Goal: Task Accomplishment & Management: Use online tool/utility

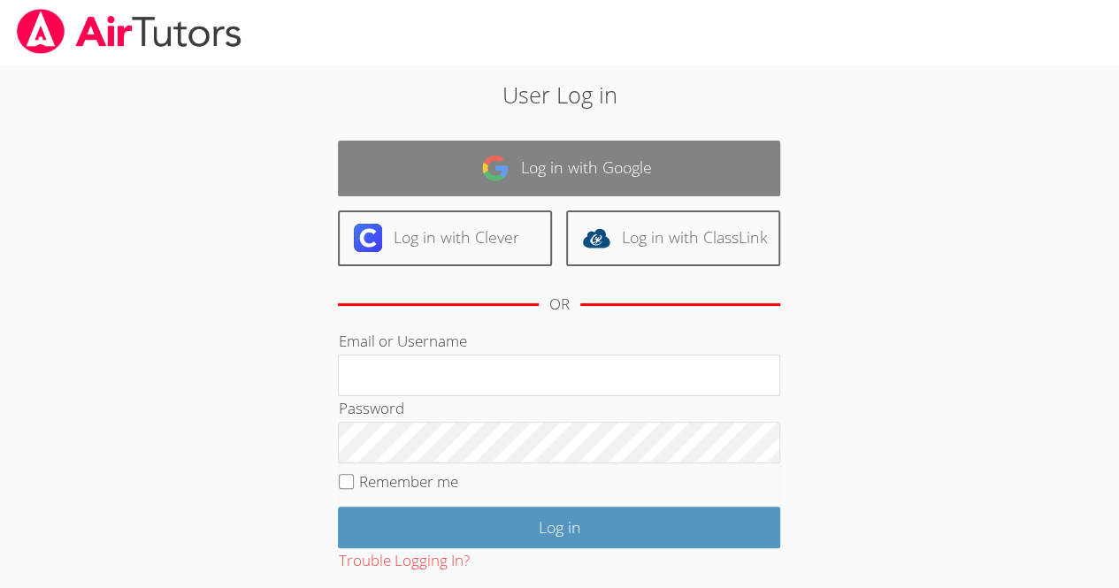
click at [677, 180] on link "Log in with Google" at bounding box center [559, 169] width 442 height 56
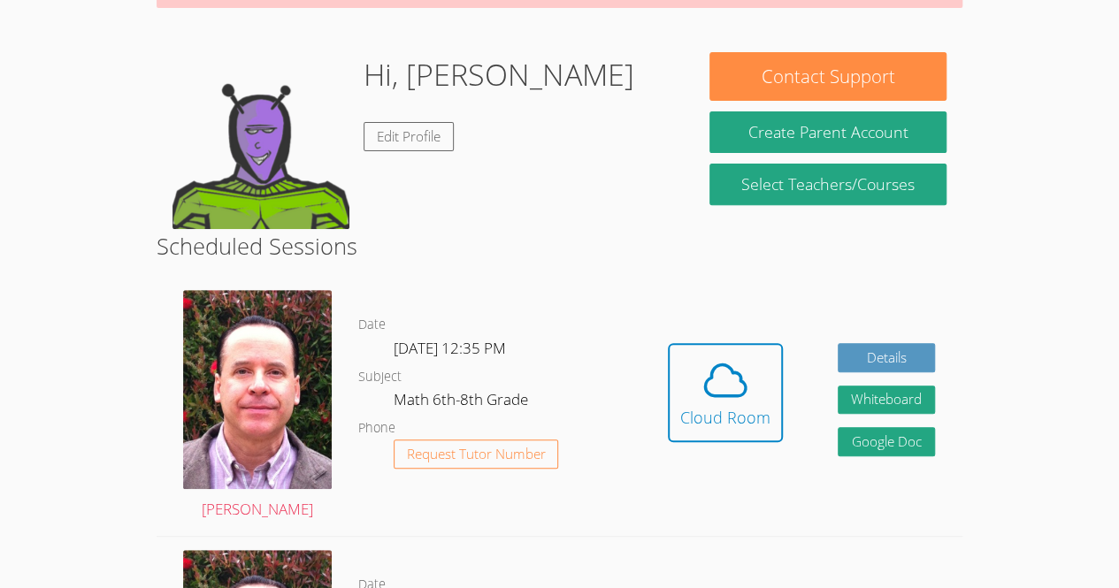
scroll to position [235, 0]
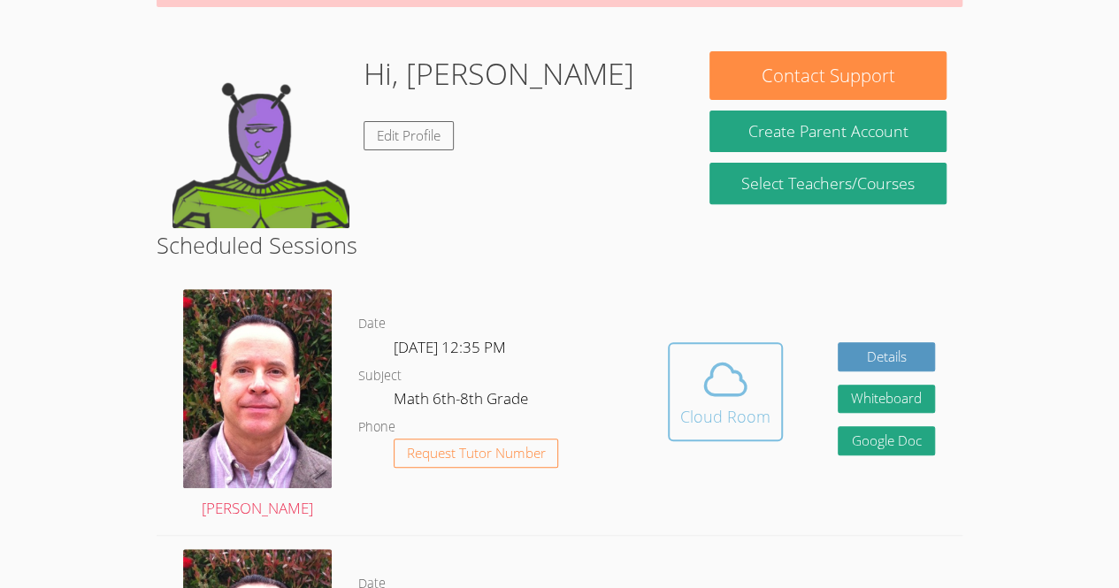
click at [733, 387] on icon at bounding box center [725, 380] width 50 height 50
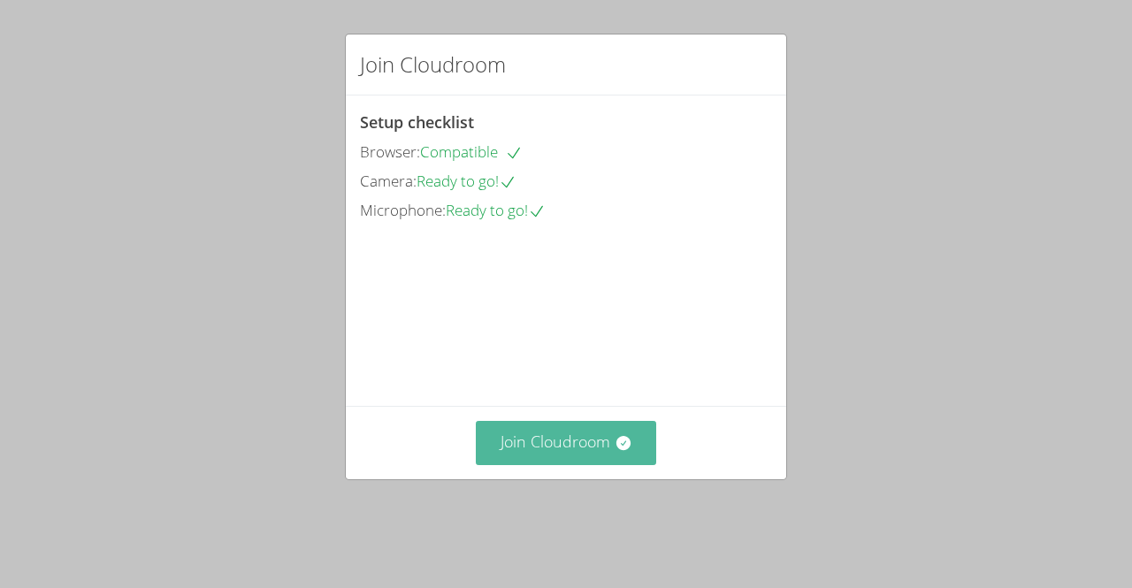
click at [594, 464] on button "Join Cloudroom" at bounding box center [566, 442] width 181 height 43
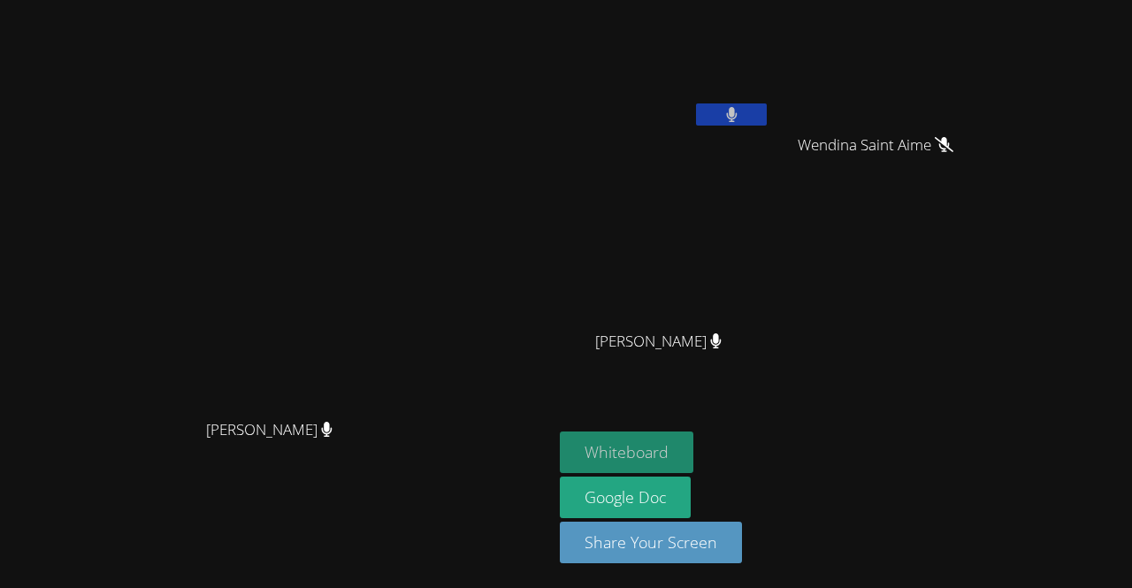
click at [693, 465] on button "Whiteboard" at bounding box center [627, 453] width 134 height 42
click at [693, 444] on button "Whiteboard" at bounding box center [627, 453] width 134 height 42
click at [693, 455] on button "Whiteboard" at bounding box center [627, 453] width 134 height 42
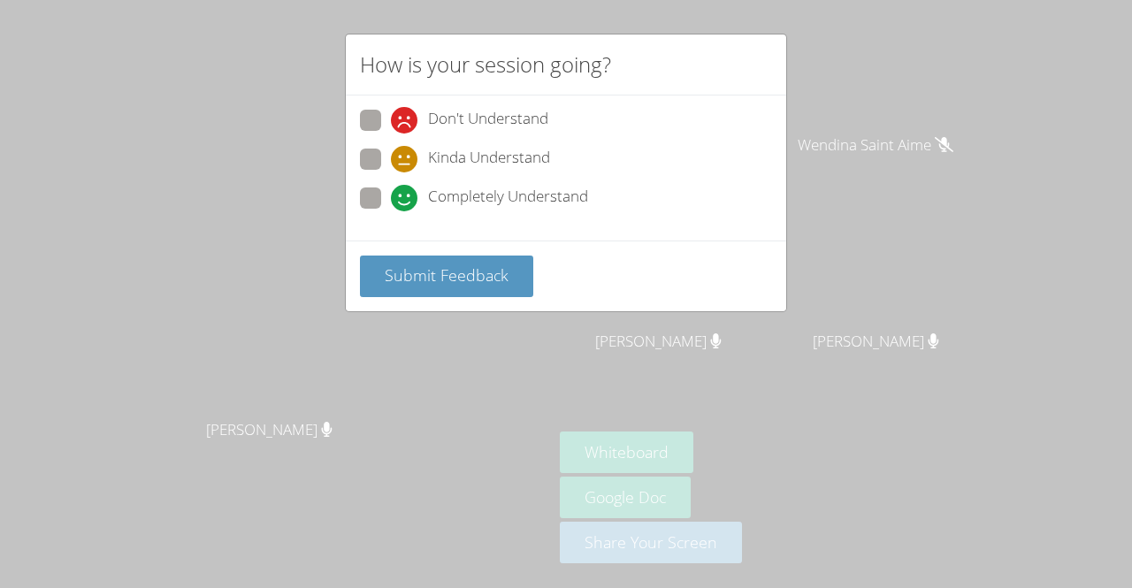
click at [490, 193] on span "Completely Understand" at bounding box center [508, 198] width 160 height 27
click at [406, 193] on input "Completely Understand" at bounding box center [398, 194] width 15 height 15
radio input "true"
